Goal: Information Seeking & Learning: Learn about a topic

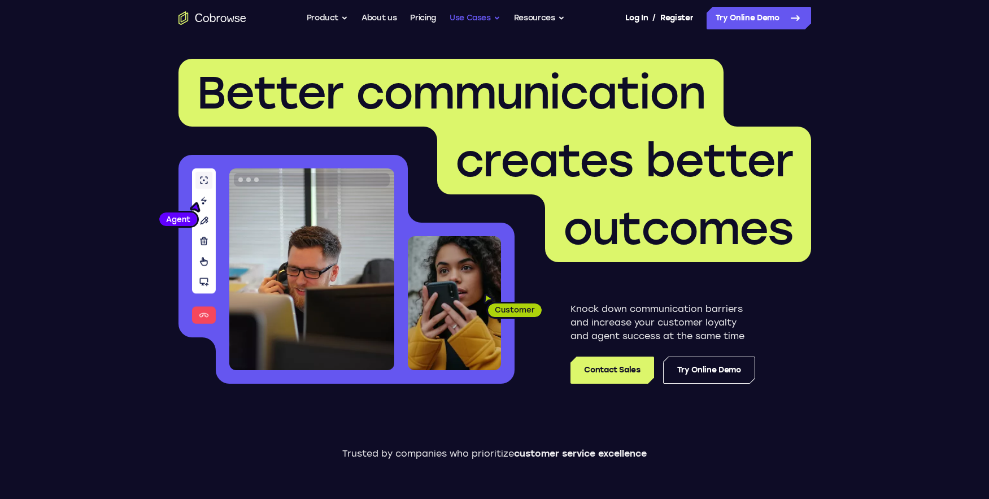
click at [496, 18] on button "Use Cases" at bounding box center [475, 18] width 51 height 23
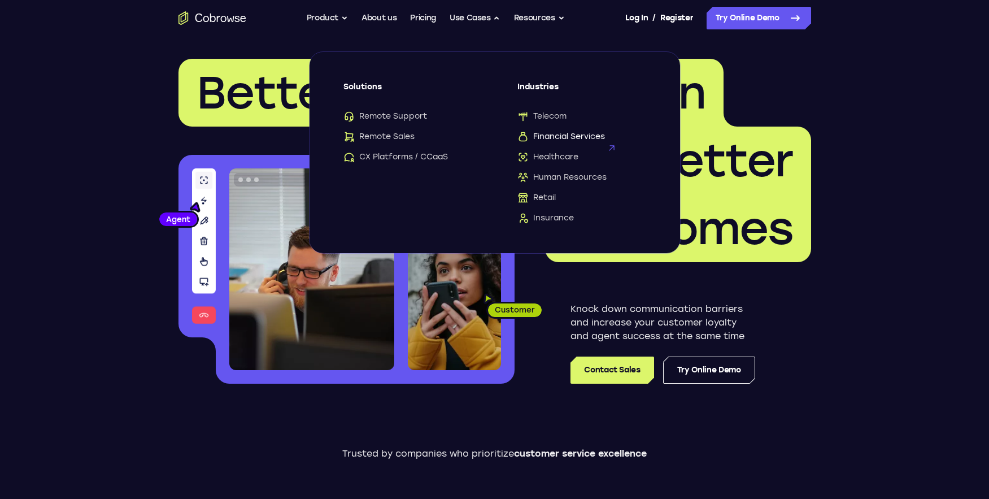
click at [585, 139] on span "Financial Services" at bounding box center [562, 136] width 88 height 11
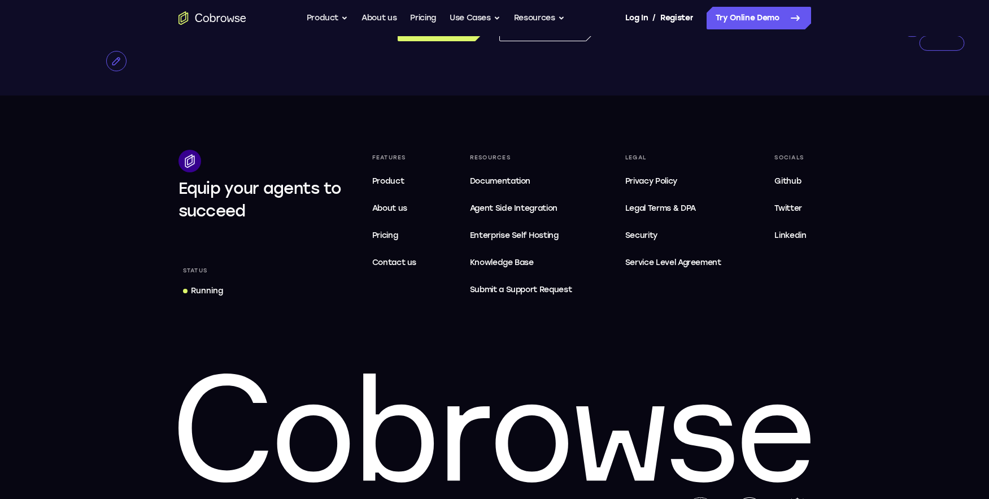
scroll to position [3529, 0]
